Goal: Check status

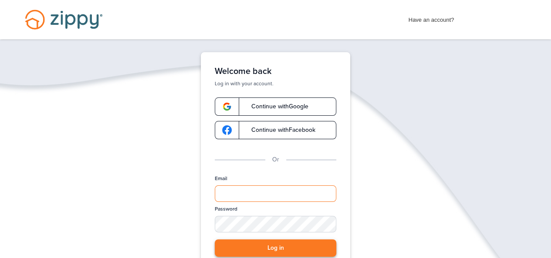
type input "**********"
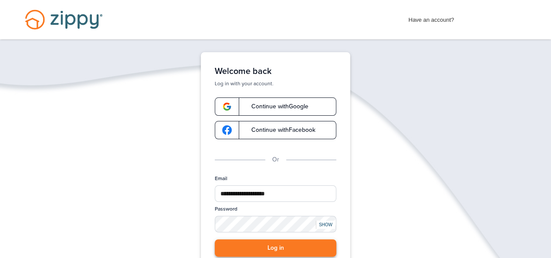
click at [286, 249] on button "Log in" at bounding box center [275, 248] width 121 height 18
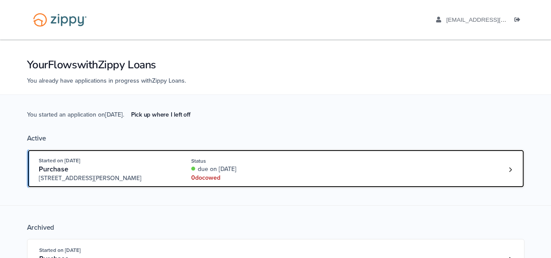
click at [345, 176] on div "Started on Aug. 27th, 2025 Purchase 3612 Hawthorn Dr, Jackson, MI, 49201 Status…" at bounding box center [271, 169] width 465 height 27
